Goal: Task Accomplishment & Management: Use online tool/utility

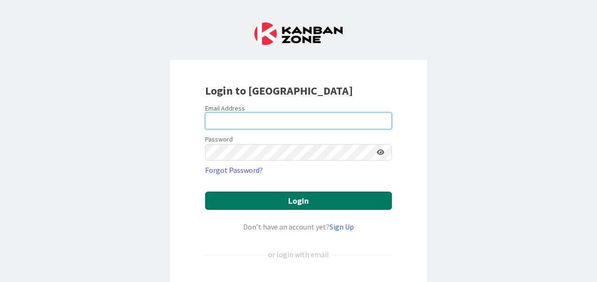
type input "ashokkumar.ramachand@mrcglobal.com"
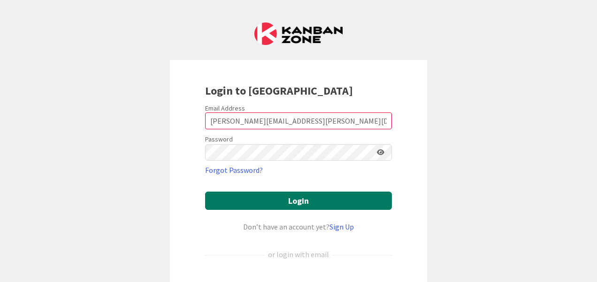
click at [298, 204] on button "Login" at bounding box center [298, 201] width 187 height 18
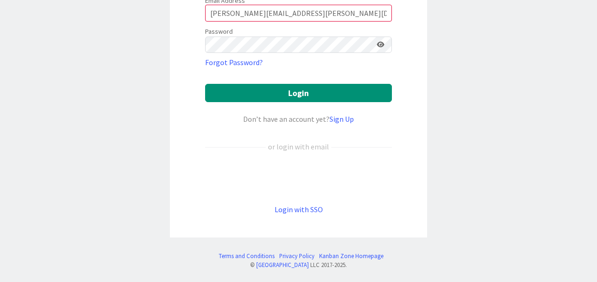
scroll to position [149, 0]
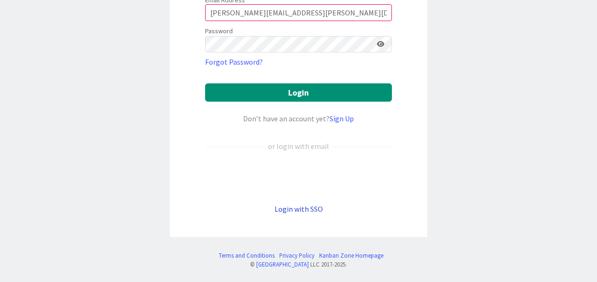
click at [291, 206] on link "Login with SSO" at bounding box center [298, 209] width 48 height 9
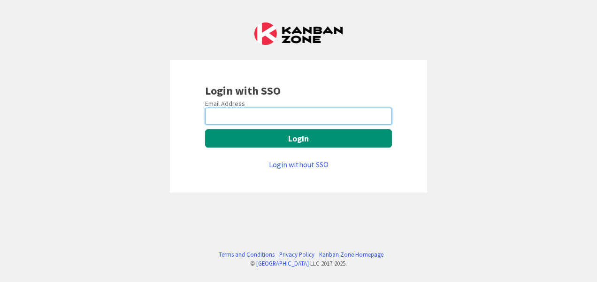
click at [248, 118] on input "email" at bounding box center [298, 116] width 187 height 17
type input "ashokkumar.ramachand@mrcglobal.com"
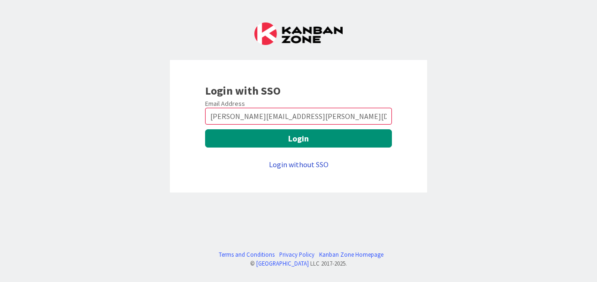
click at [292, 164] on link "Login without SSO" at bounding box center [299, 164] width 60 height 9
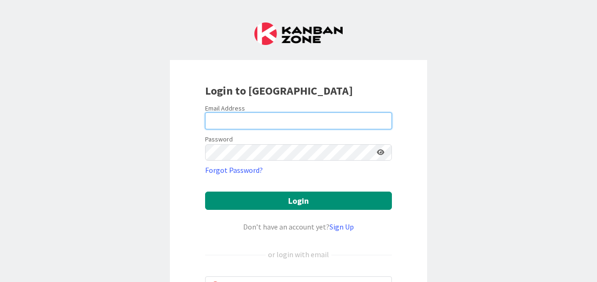
type input "ashokkumar.ramachand@mrcglobal.com"
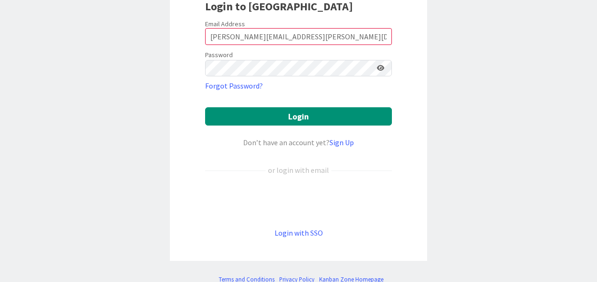
scroll to position [109, 0]
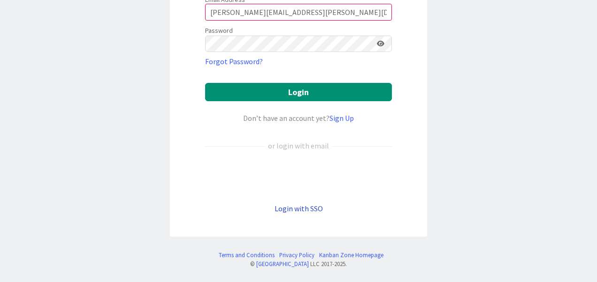
click at [290, 208] on link "Login with SSO" at bounding box center [298, 208] width 48 height 9
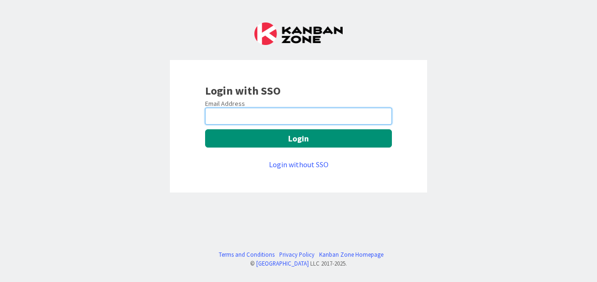
click at [258, 118] on input "email" at bounding box center [298, 116] width 187 height 17
type input "[PERSON_NAME][EMAIL_ADDRESS][PERSON_NAME][DOMAIN_NAME]"
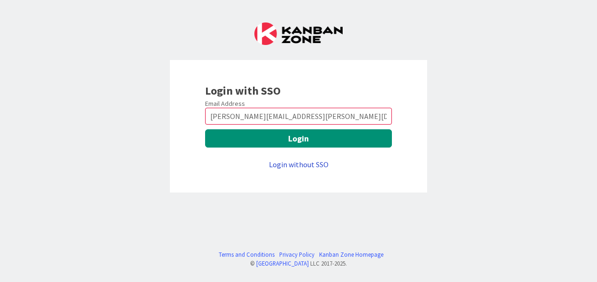
click at [291, 163] on link "Login without SSO" at bounding box center [299, 164] width 60 height 9
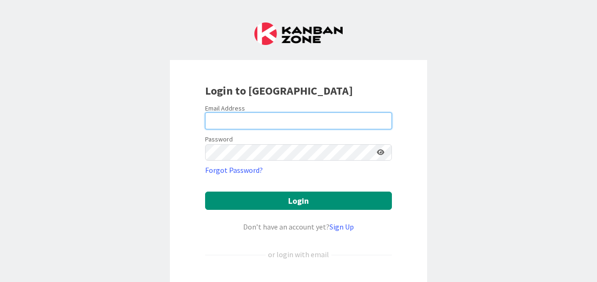
type input "[PERSON_NAME][EMAIL_ADDRESS][PERSON_NAME][DOMAIN_NAME]"
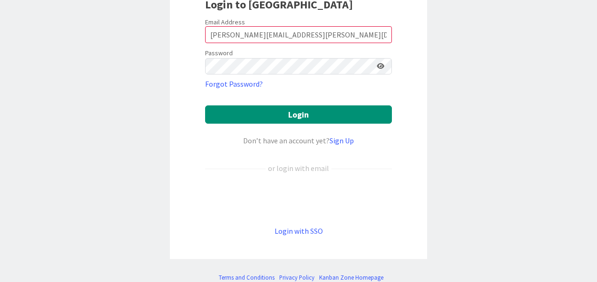
scroll to position [94, 0]
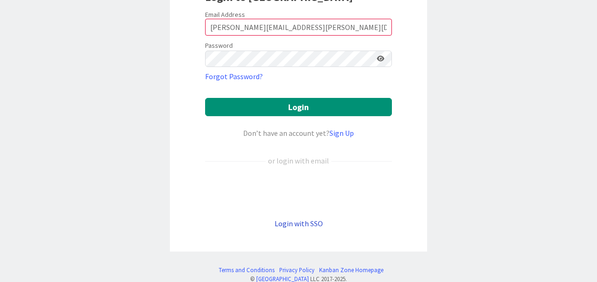
click at [311, 227] on link "Login with SSO" at bounding box center [298, 223] width 48 height 9
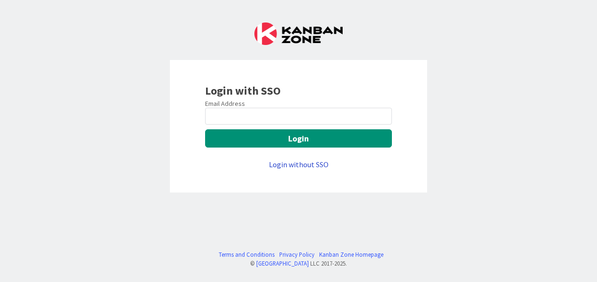
click at [296, 166] on link "Login without SSO" at bounding box center [299, 164] width 60 height 9
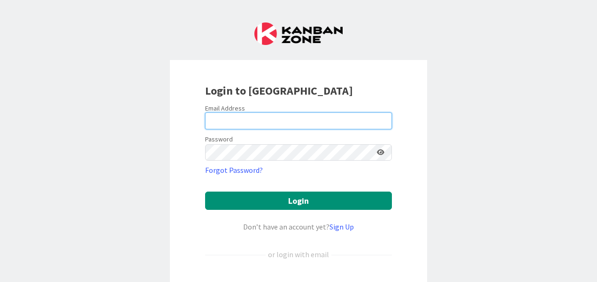
type input "[PERSON_NAME][EMAIL_ADDRESS][PERSON_NAME][DOMAIN_NAME]"
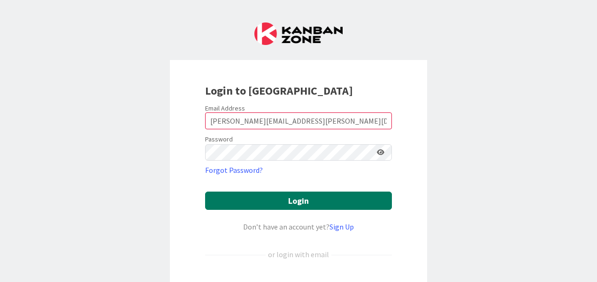
click at [276, 199] on button "Login" at bounding box center [298, 201] width 187 height 18
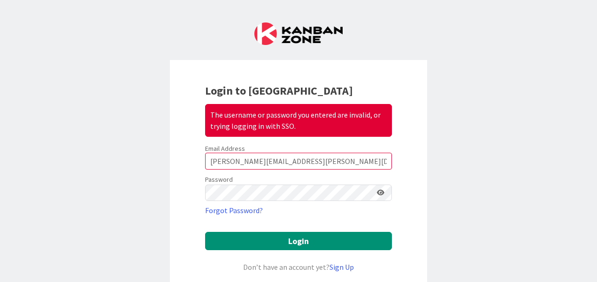
click at [377, 194] on icon at bounding box center [381, 193] width 8 height 7
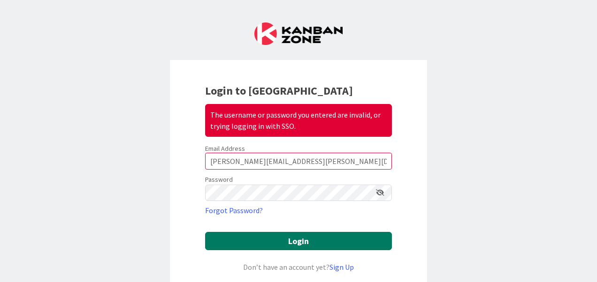
click at [295, 238] on button "Login" at bounding box center [298, 241] width 187 height 18
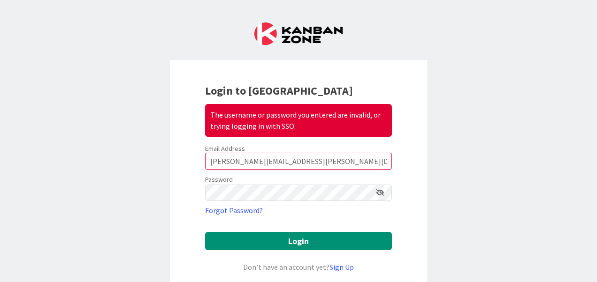
click at [511, 191] on div "Login to Kanban Zone The username or password you entered are invalid, or tryin…" at bounding box center [298, 141] width 597 height 282
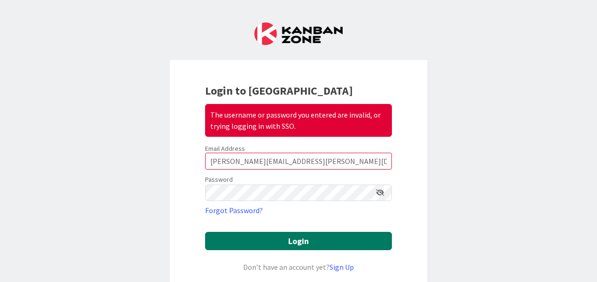
click at [296, 243] on button "Login" at bounding box center [298, 241] width 187 height 18
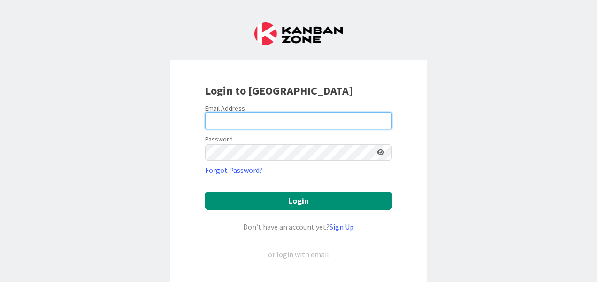
type input "[PERSON_NAME][EMAIL_ADDRESS][PERSON_NAME][DOMAIN_NAME]"
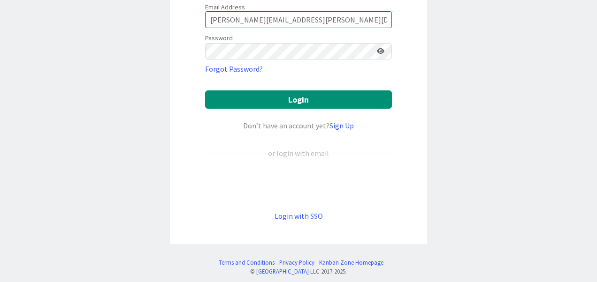
scroll to position [109, 0]
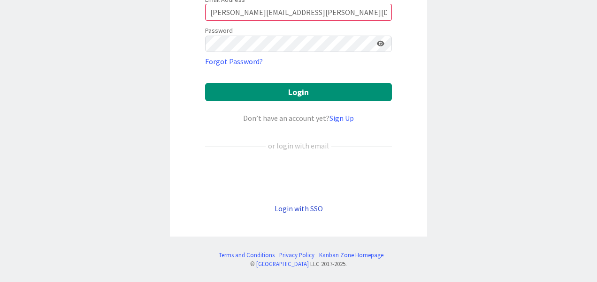
click at [293, 207] on link "Login with SSO" at bounding box center [298, 208] width 48 height 9
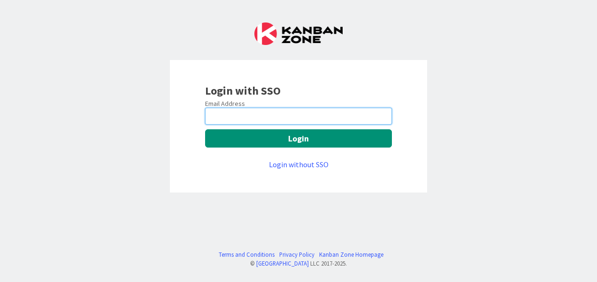
click at [265, 119] on input "email" at bounding box center [298, 116] width 187 height 17
type input "[PERSON_NAME][EMAIL_ADDRESS][PERSON_NAME][DOMAIN_NAME]"
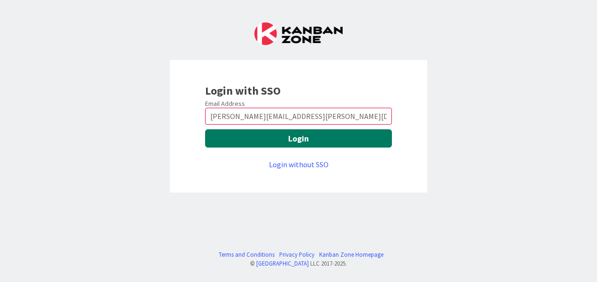
click at [296, 135] on button "Login" at bounding box center [298, 138] width 187 height 18
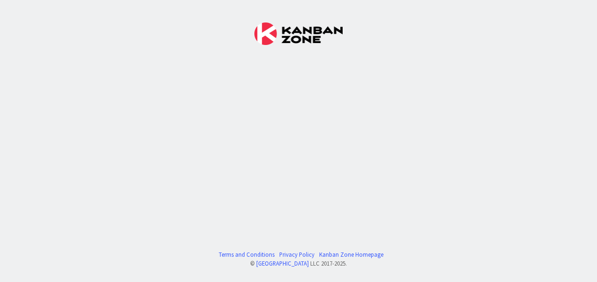
click at [365, 121] on div "Terms and Conditions Privacy Policy Kanban Zone Homepage © Kanban Zone LLC 2017…" at bounding box center [298, 141] width 597 height 282
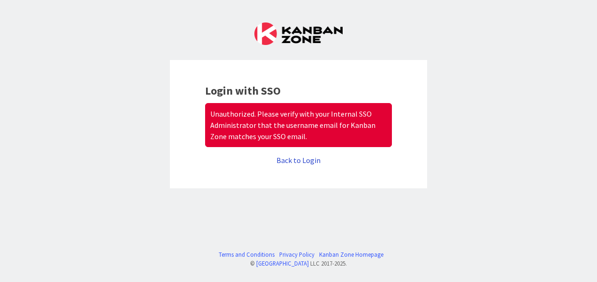
click at [292, 159] on link "Back to Login" at bounding box center [298, 160] width 44 height 9
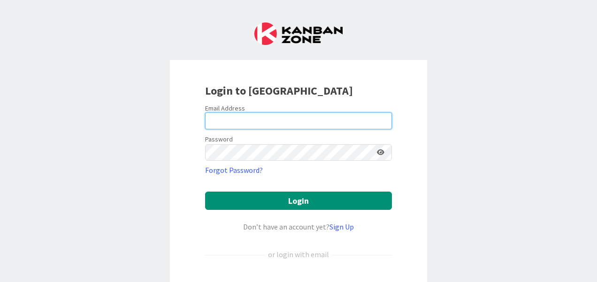
type input "[PERSON_NAME][EMAIL_ADDRESS][PERSON_NAME][DOMAIN_NAME]"
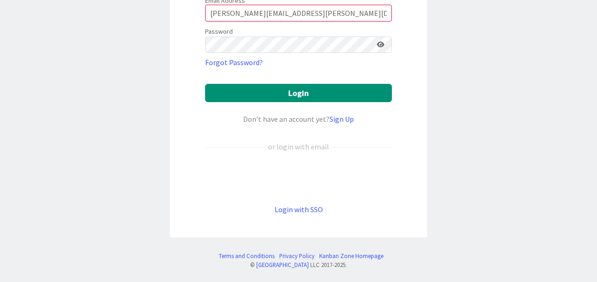
scroll to position [109, 0]
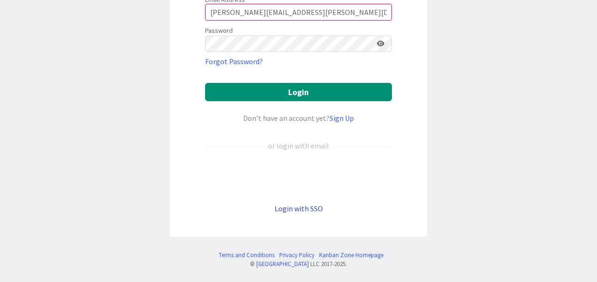
click at [289, 210] on link "Login with SSO" at bounding box center [298, 208] width 48 height 9
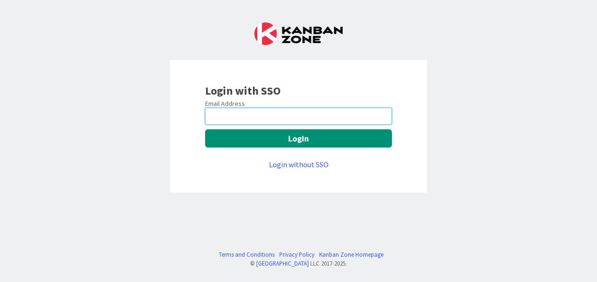
click at [239, 117] on input "email" at bounding box center [298, 116] width 187 height 17
type input "[PERSON_NAME][EMAIL_ADDRESS][PERSON_NAME][DOMAIN_NAME]"
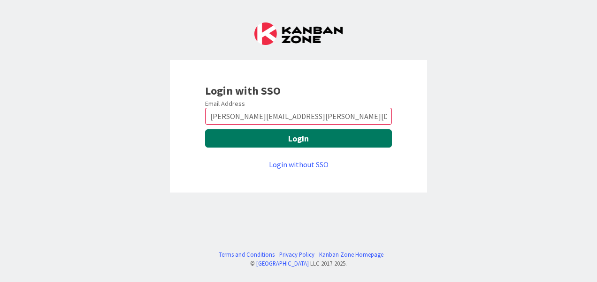
click at [297, 138] on button "Login" at bounding box center [298, 138] width 187 height 18
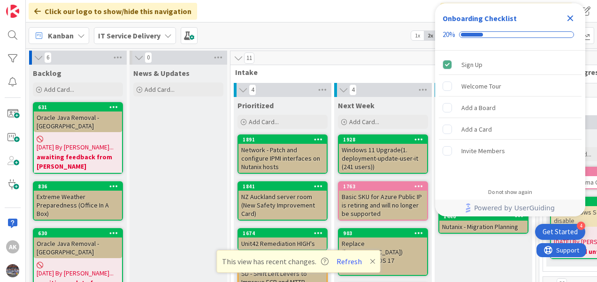
click at [571, 16] on icon "Close Checklist" at bounding box center [570, 18] width 6 height 6
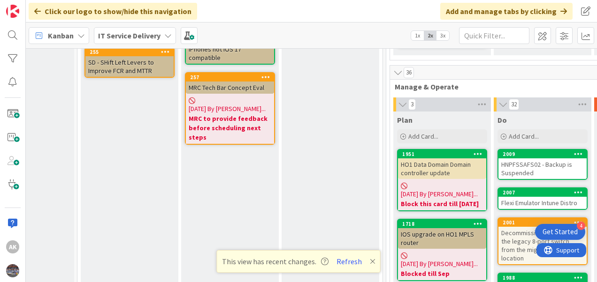
scroll to position [215, 153]
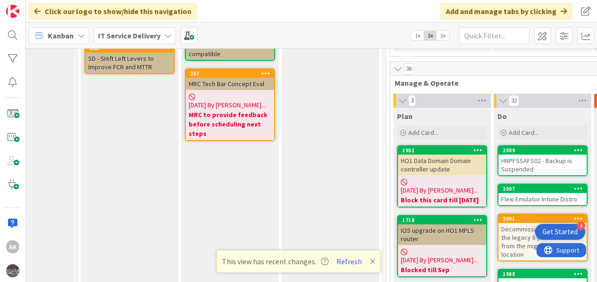
click at [427, 158] on div "HO1 Data Domain Domain controller update" at bounding box center [442, 165] width 88 height 21
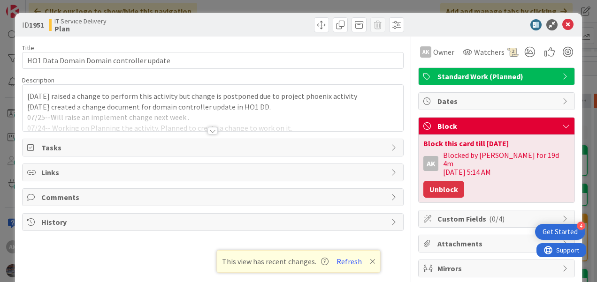
click at [443, 181] on button "Unblock" at bounding box center [443, 189] width 41 height 17
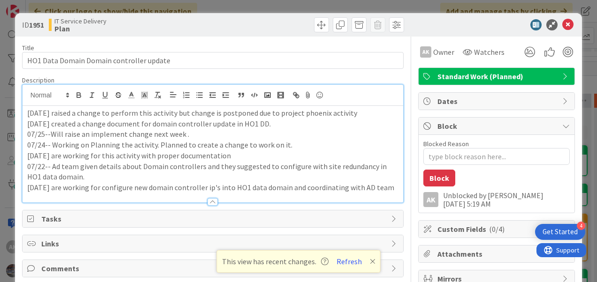
click at [357, 94] on div "07/29--We raised a change to perform this activity but change is postponed due …" at bounding box center [213, 144] width 380 height 118
click at [28, 114] on p "07/29--We raised a change to perform this activity but change is postponed due …" at bounding box center [212, 113] width 371 height 11
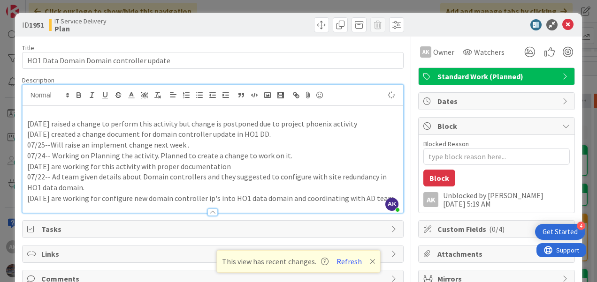
type textarea "x"
click at [46, 111] on p "08/" at bounding box center [212, 113] width 371 height 11
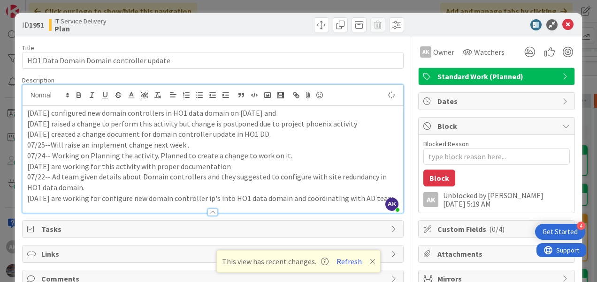
click at [252, 114] on p "08/12--We configured new domain controllers in HO1 data domain on 11of august a…" at bounding box center [212, 113] width 371 height 11
click at [303, 111] on p "08/12--We configured new domain controllers in HO1 data domain on 11th of augus…" at bounding box center [212, 113] width 371 height 11
click at [234, 112] on p "08/12--We configured new domain controllers in HO1 data domain on 11th of august" at bounding box center [212, 113] width 371 height 11
click at [337, 112] on p "08/12--We configured new domain controllers in HO1 data domain successfully on …" at bounding box center [212, 113] width 371 height 11
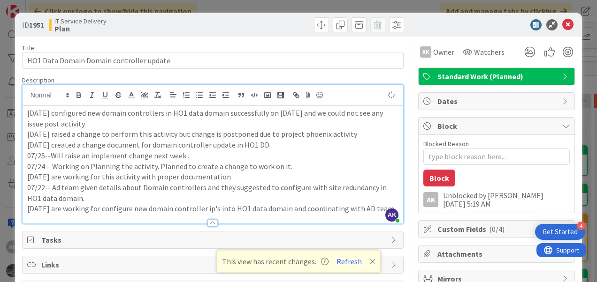
click at [562, 126] on icon at bounding box center [566, 126] width 8 height 8
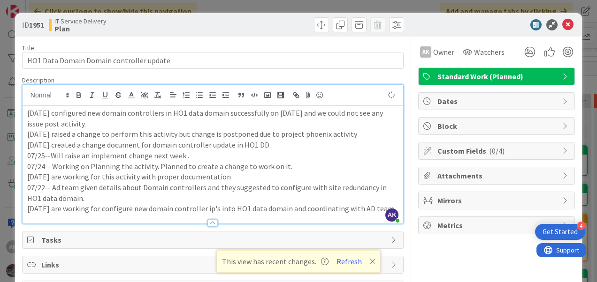
click at [505, 90] on div "Ak Owner Watchers Standard Work (Planned) Dates Block Custom Fields ( 0/4 ) Att…" at bounding box center [496, 180] width 157 height 287
click at [457, 256] on div "Ak Owner Watchers Standard Work (Planned) Dates Block Custom Fields ( 0/4 ) Att…" at bounding box center [496, 180] width 157 height 287
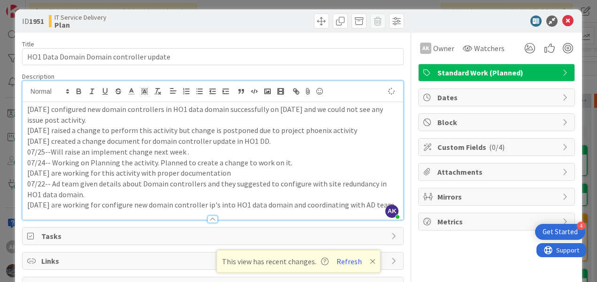
scroll to position [4, 0]
click at [423, 121] on icon at bounding box center [427, 123] width 9 height 8
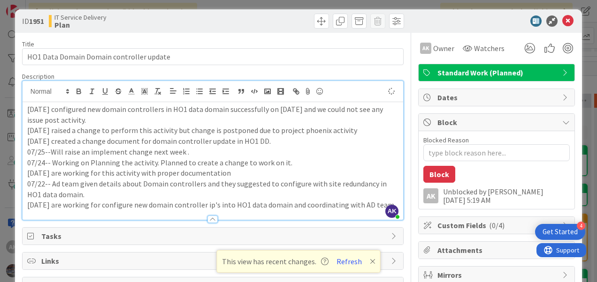
click at [341, 211] on p "07/21-- We are working for configure new domain controller ip's into HO1 data d…" at bounding box center [212, 205] width 371 height 11
type textarea "x"
